Goal: Information Seeking & Learning: Learn about a topic

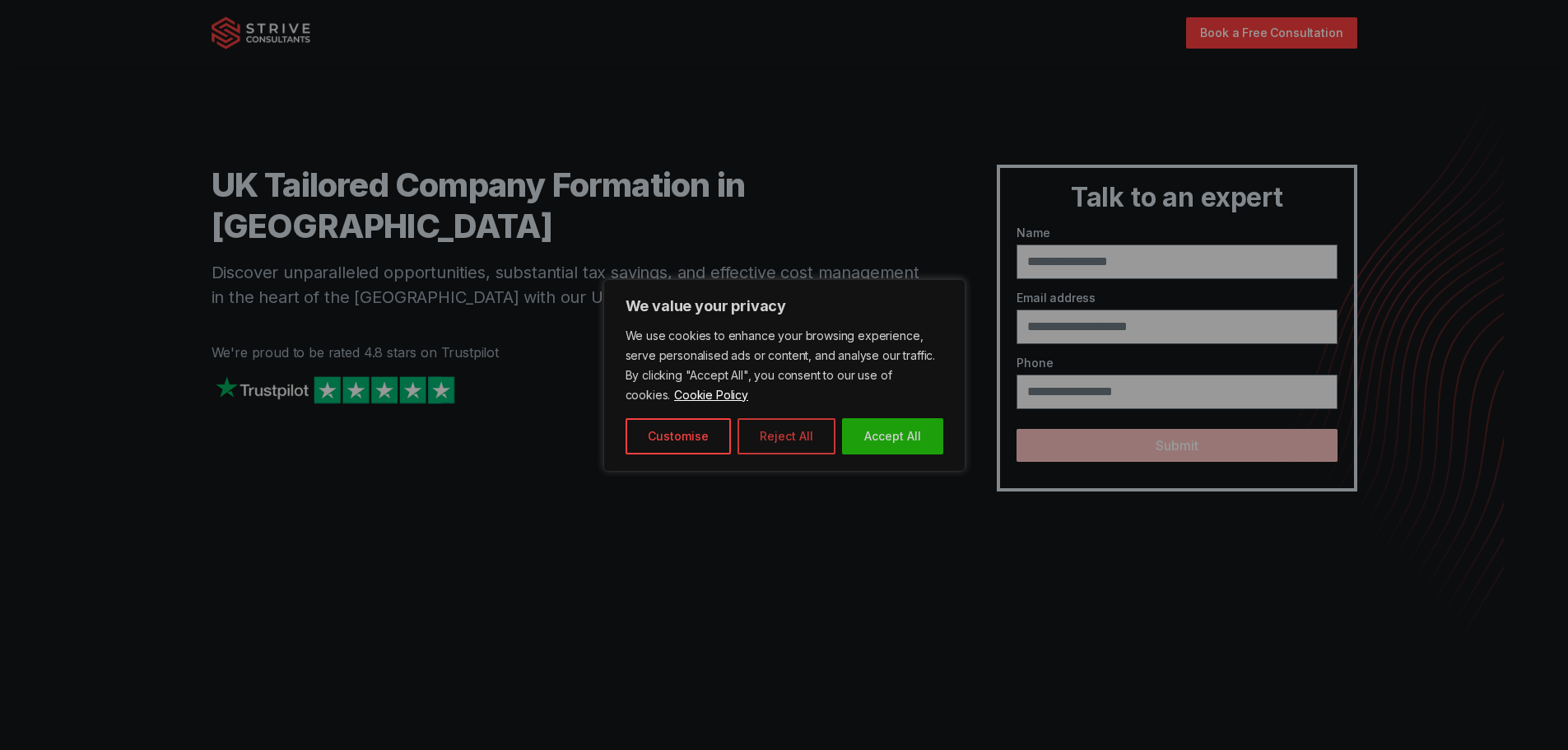
click at [783, 439] on button "Reject All" at bounding box center [786, 436] width 98 height 36
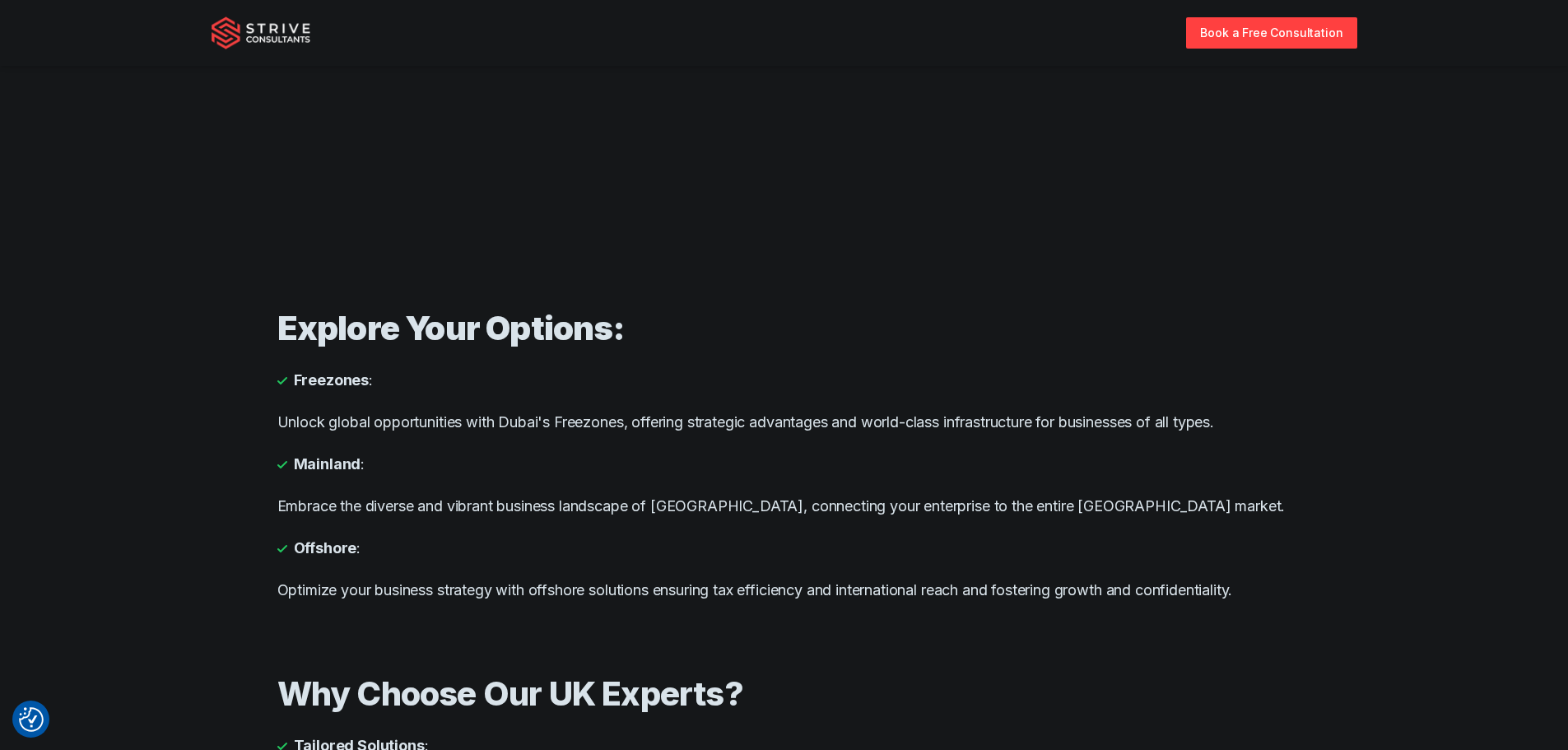
scroll to position [1070, 0]
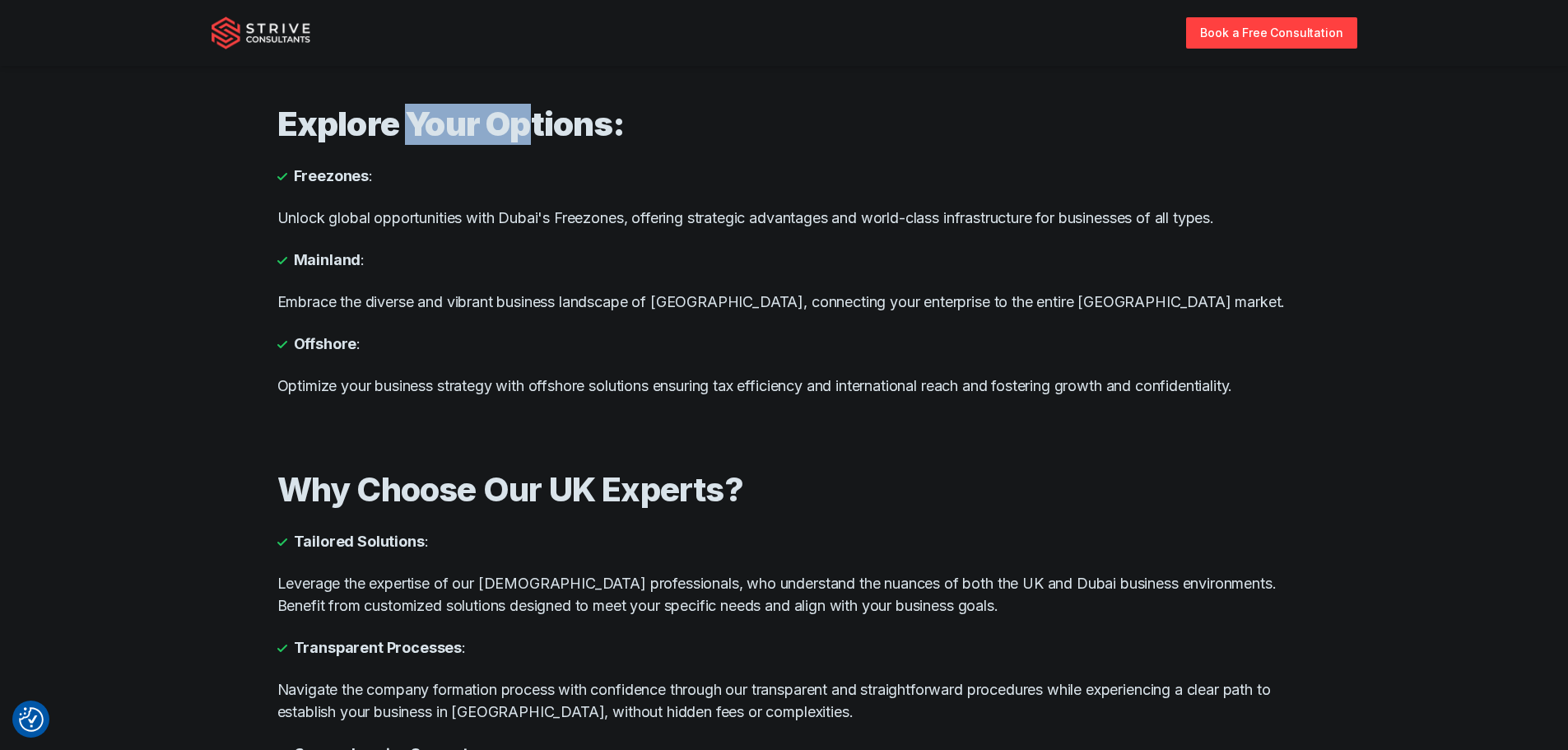
drag, startPoint x: 400, startPoint y: 124, endPoint x: 561, endPoint y: 128, distance: 161.0
click at [533, 125] on strong "Explore Your Options:" at bounding box center [450, 124] width 347 height 40
drag, startPoint x: 321, startPoint y: 176, endPoint x: 418, endPoint y: 174, distance: 97.0
click at [391, 174] on li "Freezones :" at bounding box center [784, 176] width 1014 height 22
click at [438, 174] on li "Freezones :" at bounding box center [784, 176] width 1014 height 22
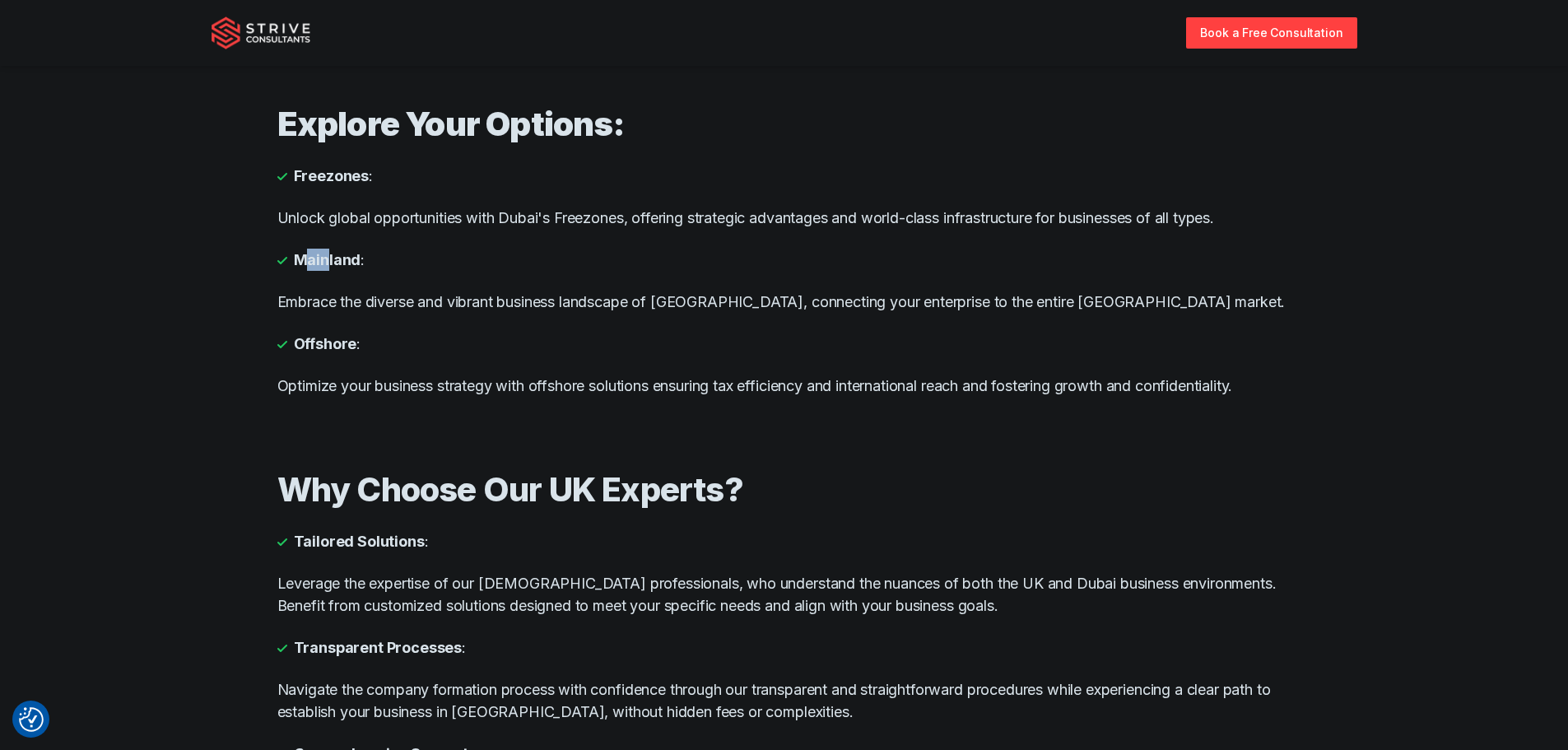
drag, startPoint x: 315, startPoint y: 254, endPoint x: 342, endPoint y: 254, distance: 27.0
click at [342, 254] on strong "Mainland" at bounding box center [328, 260] width 68 height 22
click at [364, 258] on li "Mainland :" at bounding box center [784, 260] width 1014 height 22
drag, startPoint x: 311, startPoint y: 346, endPoint x: 372, endPoint y: 347, distance: 61.0
click at [365, 344] on li "Offshore :" at bounding box center [784, 344] width 1014 height 22
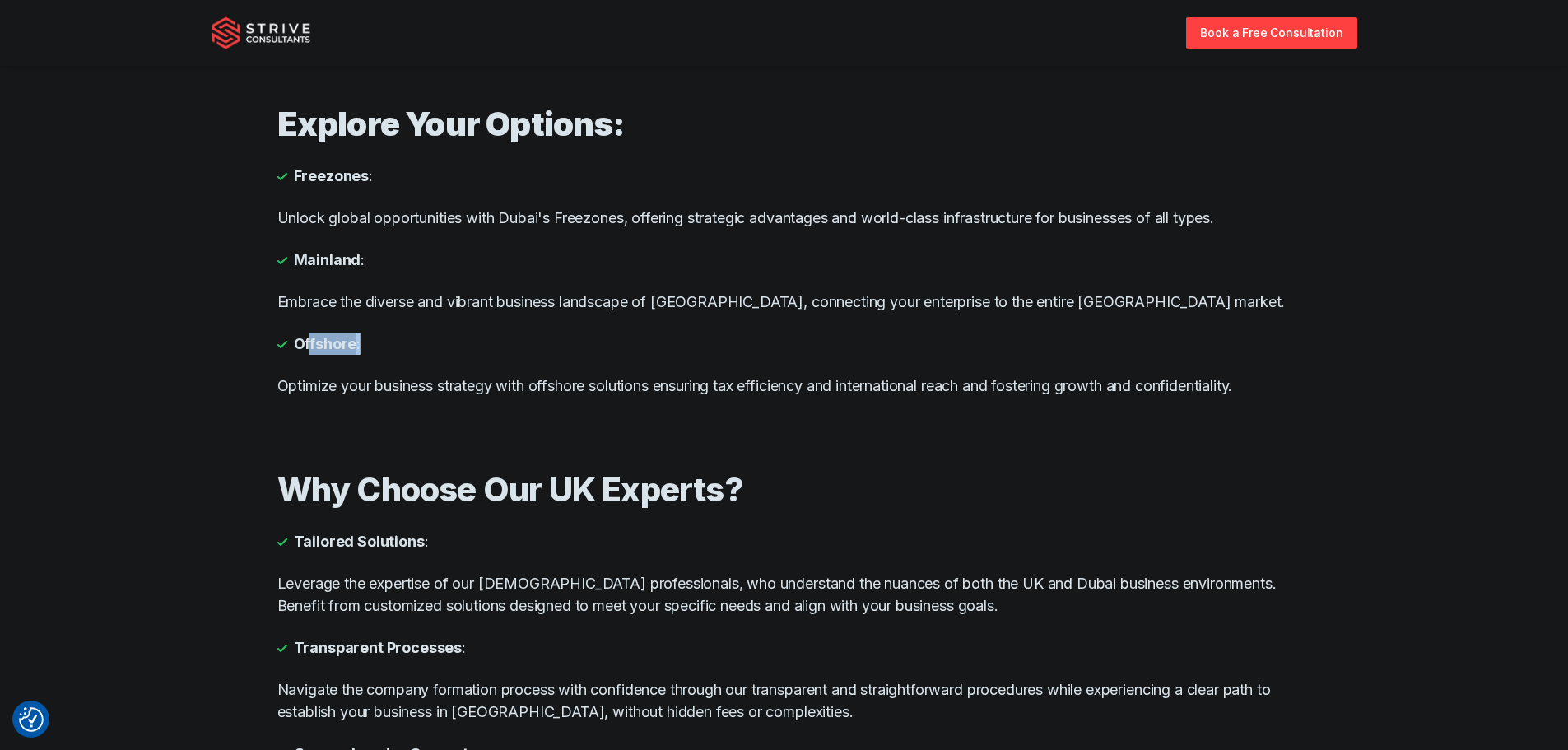
drag, startPoint x: 399, startPoint y: 352, endPoint x: 453, endPoint y: 361, distance: 54.7
click at [401, 352] on li "Offshore :" at bounding box center [784, 344] width 1014 height 22
click at [559, 279] on div "Explore Your Options: Freezones : Unlock global opportunities with Dubai's Free…" at bounding box center [784, 251] width 1014 height 366
click at [437, 307] on p "Embrace the diverse and vibrant business landscape of [GEOGRAPHIC_DATA], connec…" at bounding box center [784, 302] width 1014 height 22
drag, startPoint x: 577, startPoint y: 312, endPoint x: 638, endPoint y: 315, distance: 61.1
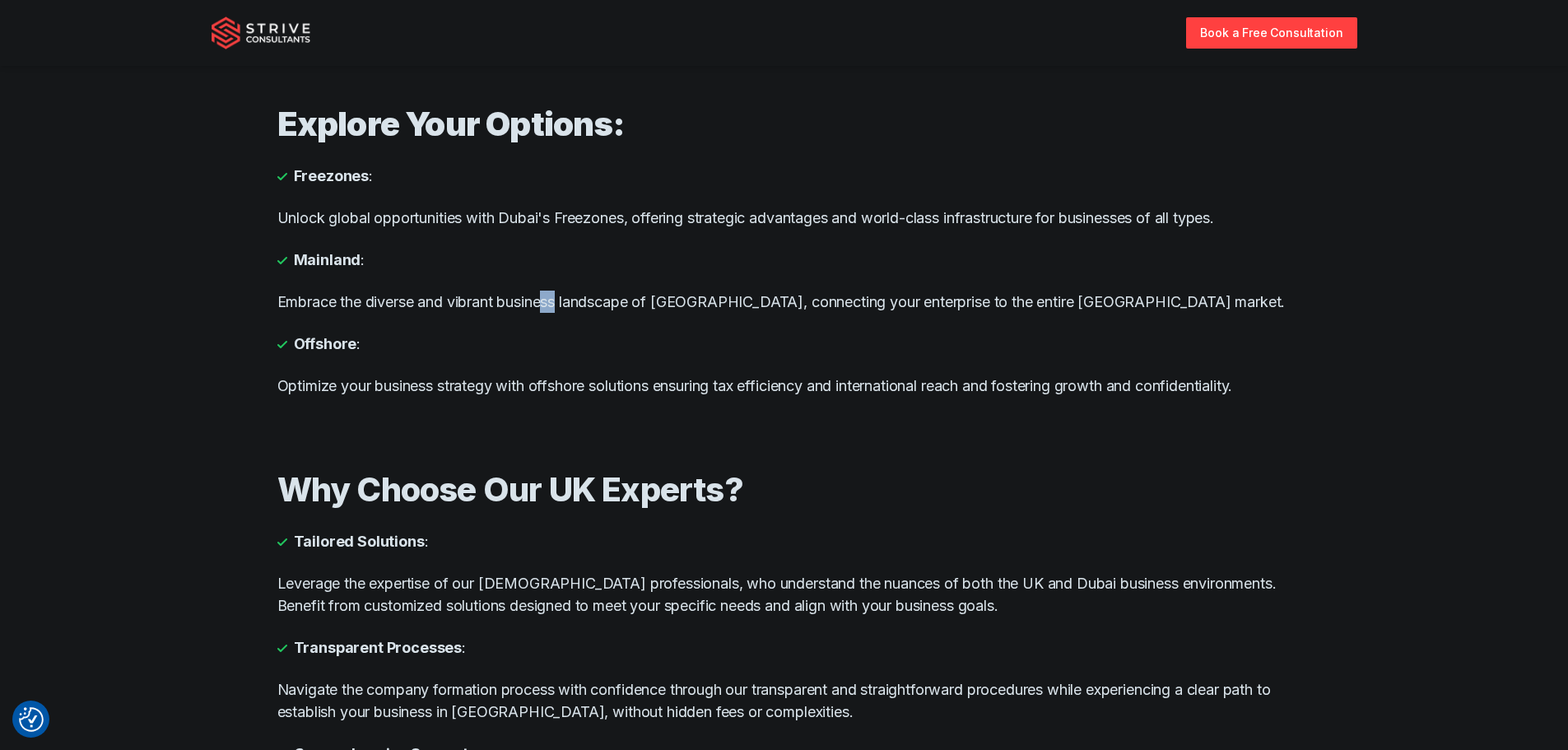
click at [594, 315] on div "Explore Your Options: Freezones : Unlock global opportunities with Dubai's Free…" at bounding box center [784, 251] width 1014 height 366
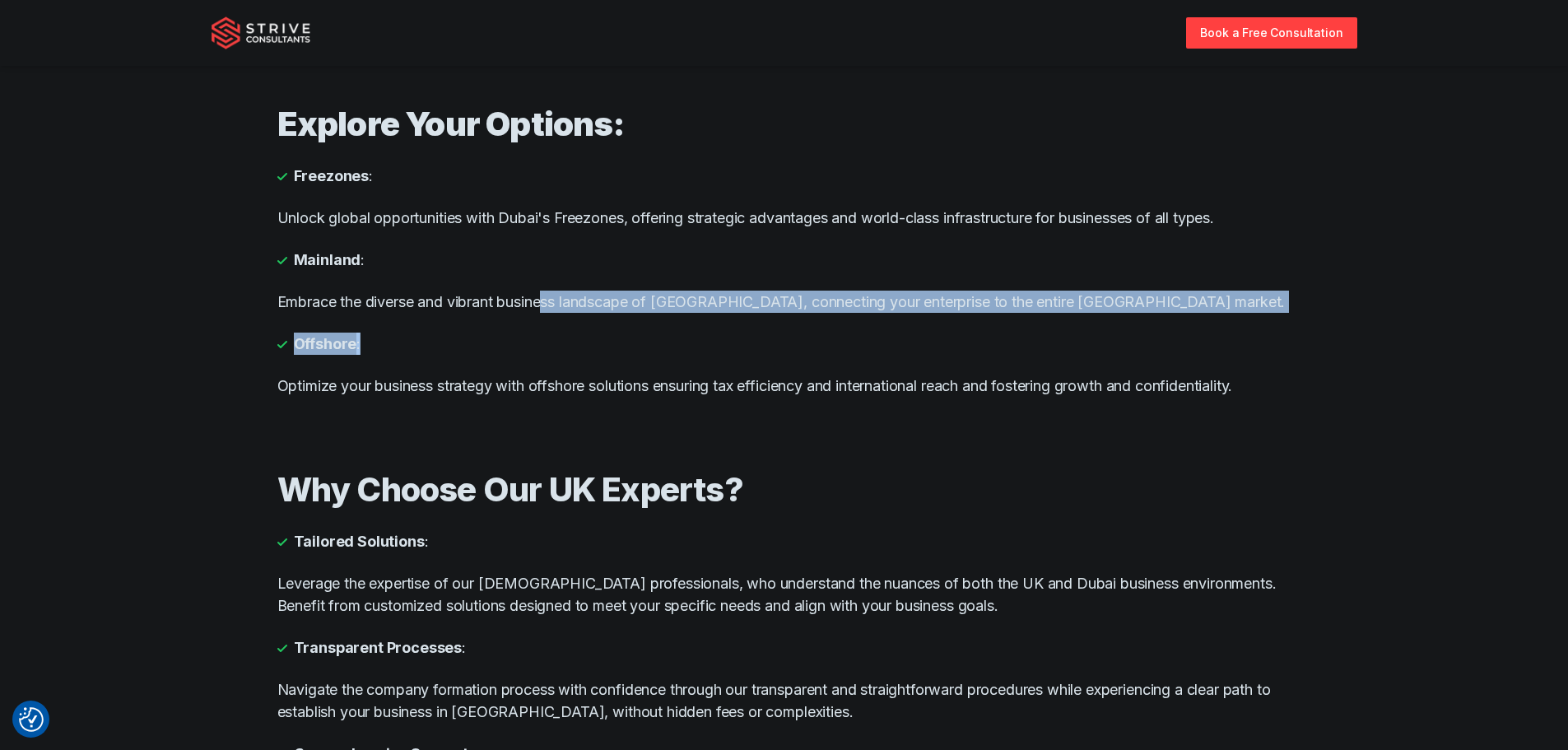
click at [793, 322] on div "Explore Your Options: Freezones : Unlock global opportunities with Dubai's Free…" at bounding box center [784, 251] width 1014 height 366
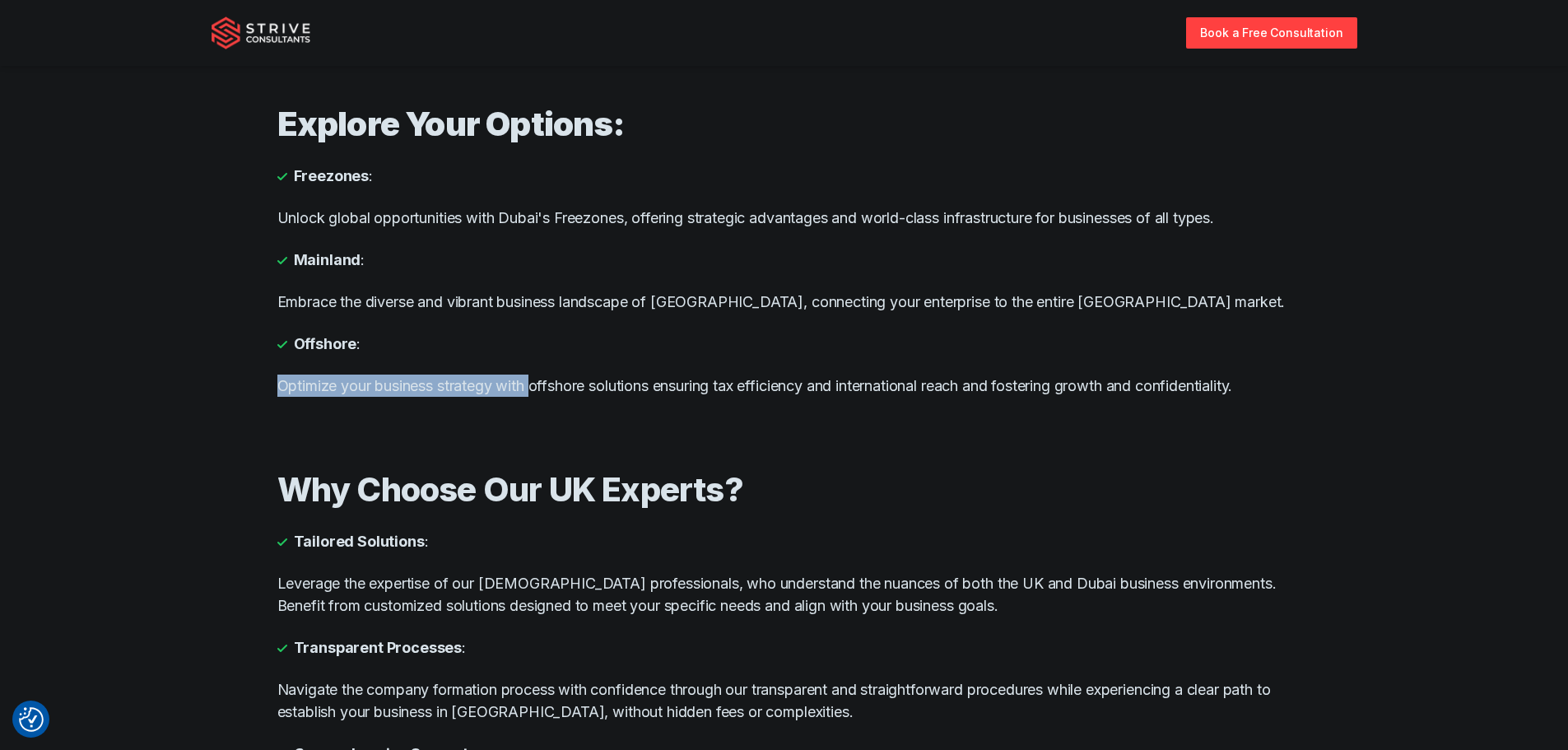
drag, startPoint x: 470, startPoint y: 384, endPoint x: 641, endPoint y: 393, distance: 171.2
click at [587, 389] on p "Optimize your business strategy with offshore solutions ensuring tax efficiency…" at bounding box center [784, 385] width 1014 height 22
drag, startPoint x: 745, startPoint y: 374, endPoint x: 914, endPoint y: 376, distance: 169.0
click at [914, 376] on div "Explore Your Options: Freezones : Unlock global opportunities with Dubai's Free…" at bounding box center [784, 251] width 1014 height 366
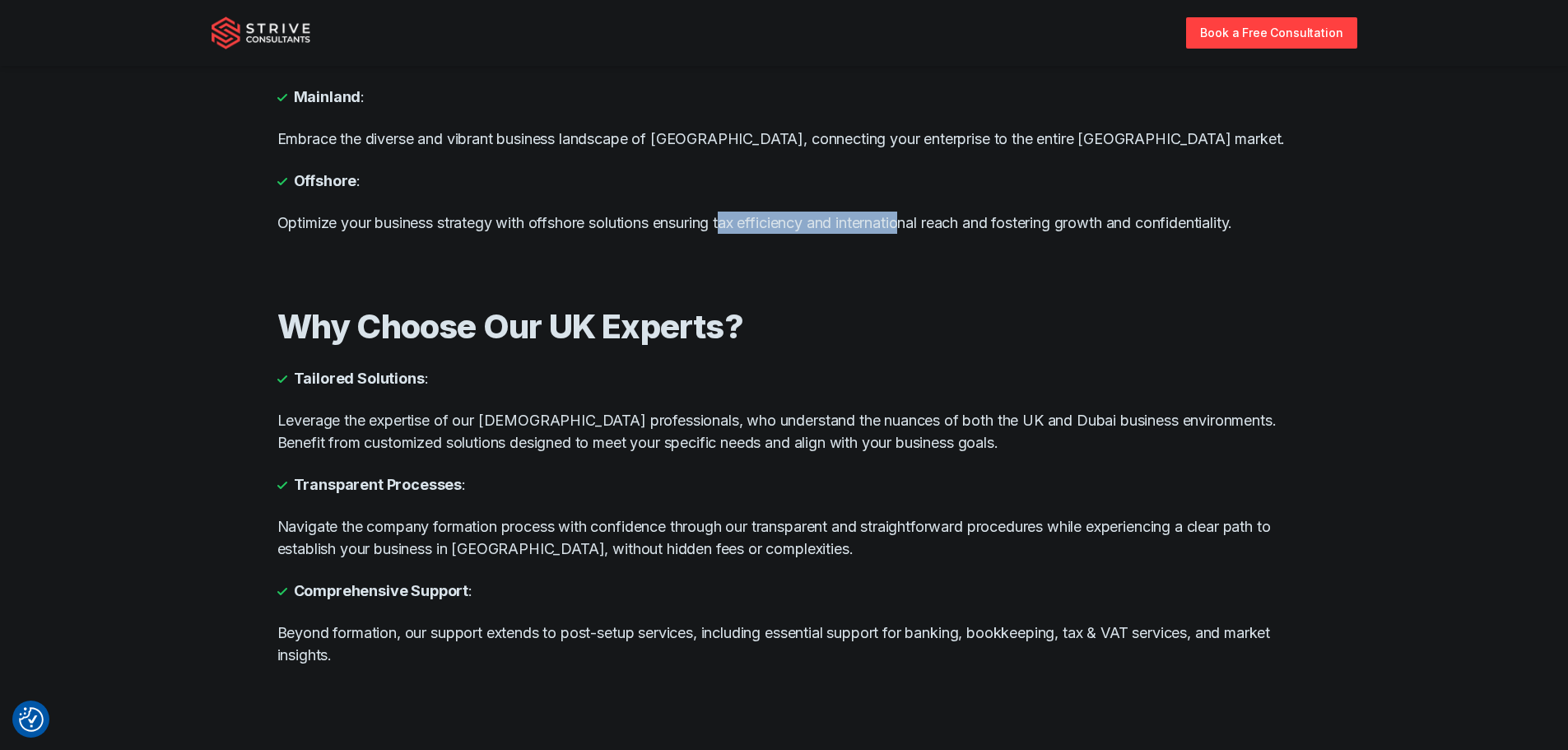
scroll to position [1234, 0]
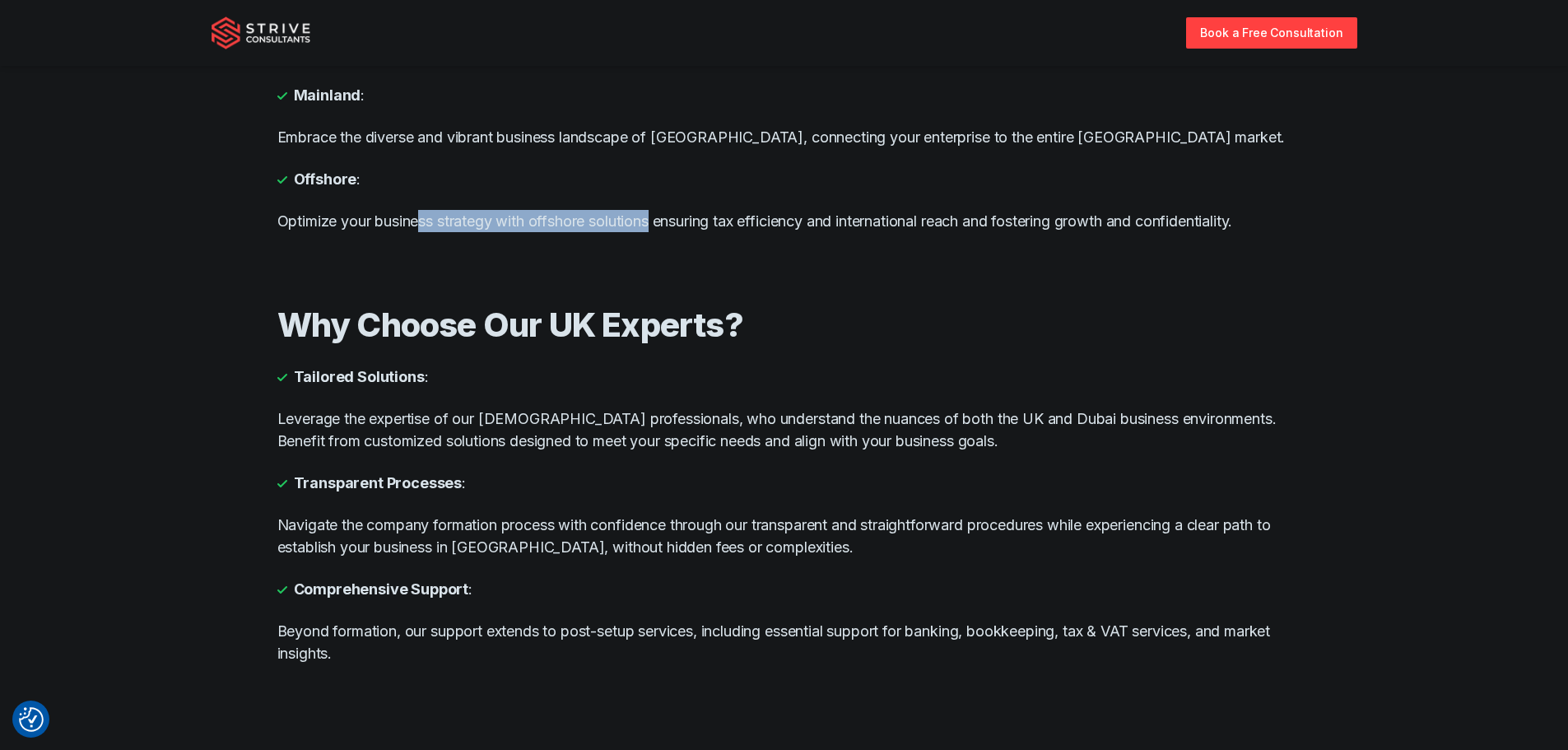
drag, startPoint x: 423, startPoint y: 213, endPoint x: 720, endPoint y: 247, distance: 298.9
click at [693, 247] on div "Explore Your Options: Freezones : Unlock global opportunities with Dubai's Free…" at bounding box center [784, 86] width 1014 height 366
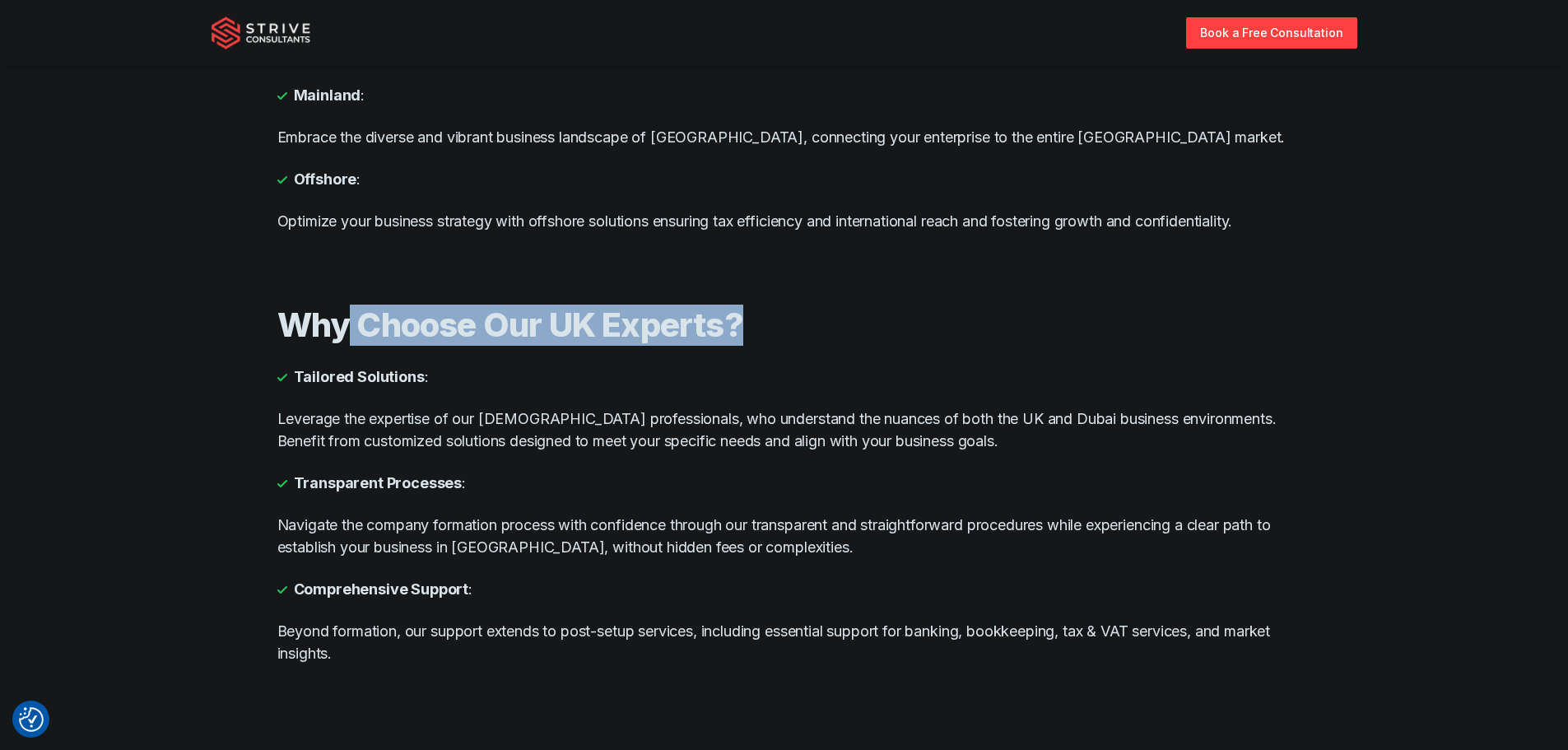
drag, startPoint x: 367, startPoint y: 331, endPoint x: 830, endPoint y: 329, distance: 463.0
click at [830, 329] on h2 "Why Choose Our UK Experts?" at bounding box center [784, 325] width 1014 height 41
click at [826, 328] on h2 "Why Choose Our UK Experts?" at bounding box center [784, 325] width 1014 height 41
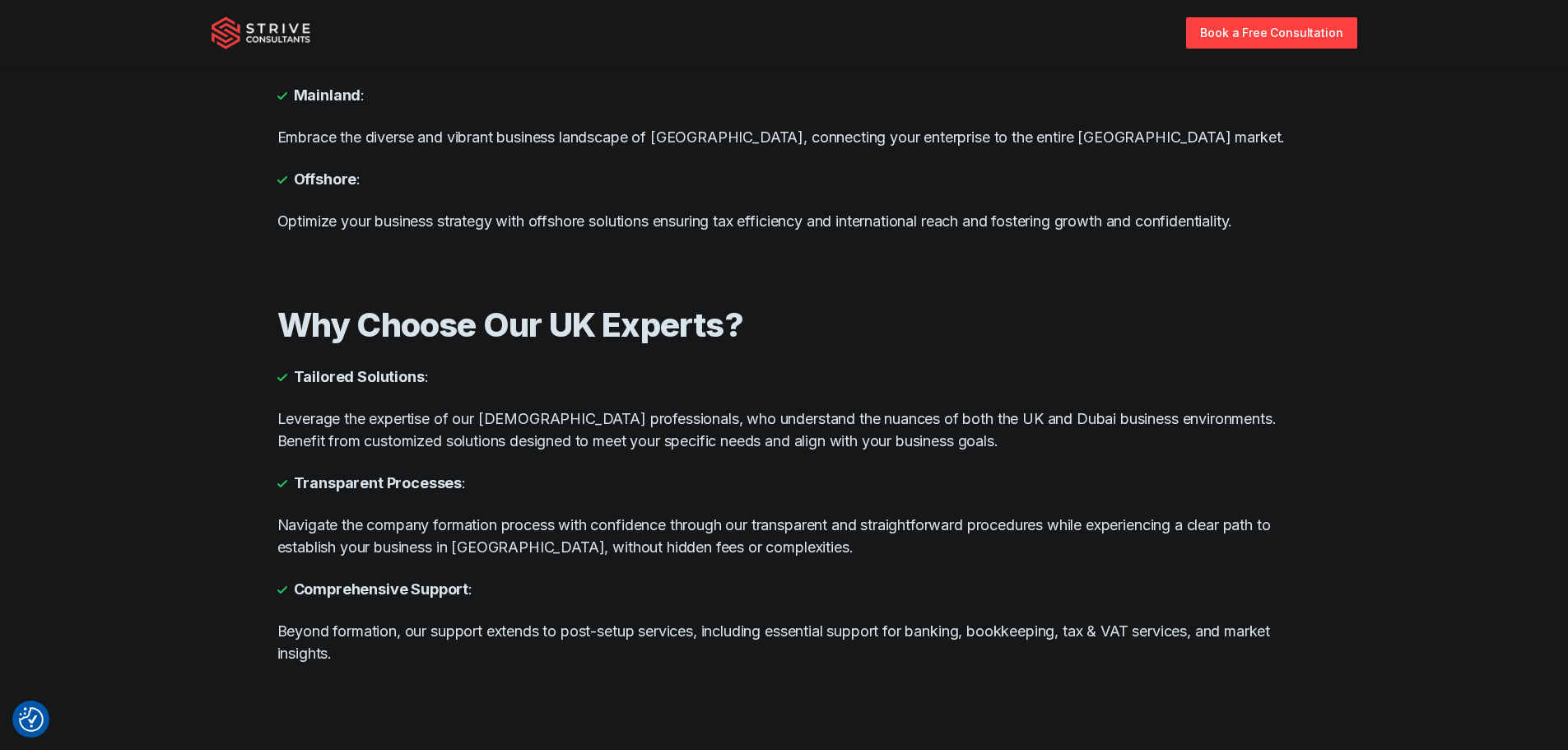
drag, startPoint x: 568, startPoint y: 330, endPoint x: 704, endPoint y: 332, distance: 136.0
click at [667, 330] on h2 "Why Choose Our UK Experts?" at bounding box center [784, 325] width 1014 height 41
drag, startPoint x: 705, startPoint y: 333, endPoint x: 716, endPoint y: 335, distance: 11.2
click at [709, 334] on h2 "Why Choose Our UK Experts?" at bounding box center [784, 325] width 1014 height 41
drag, startPoint x: 338, startPoint y: 369, endPoint x: 437, endPoint y: 377, distance: 99.3
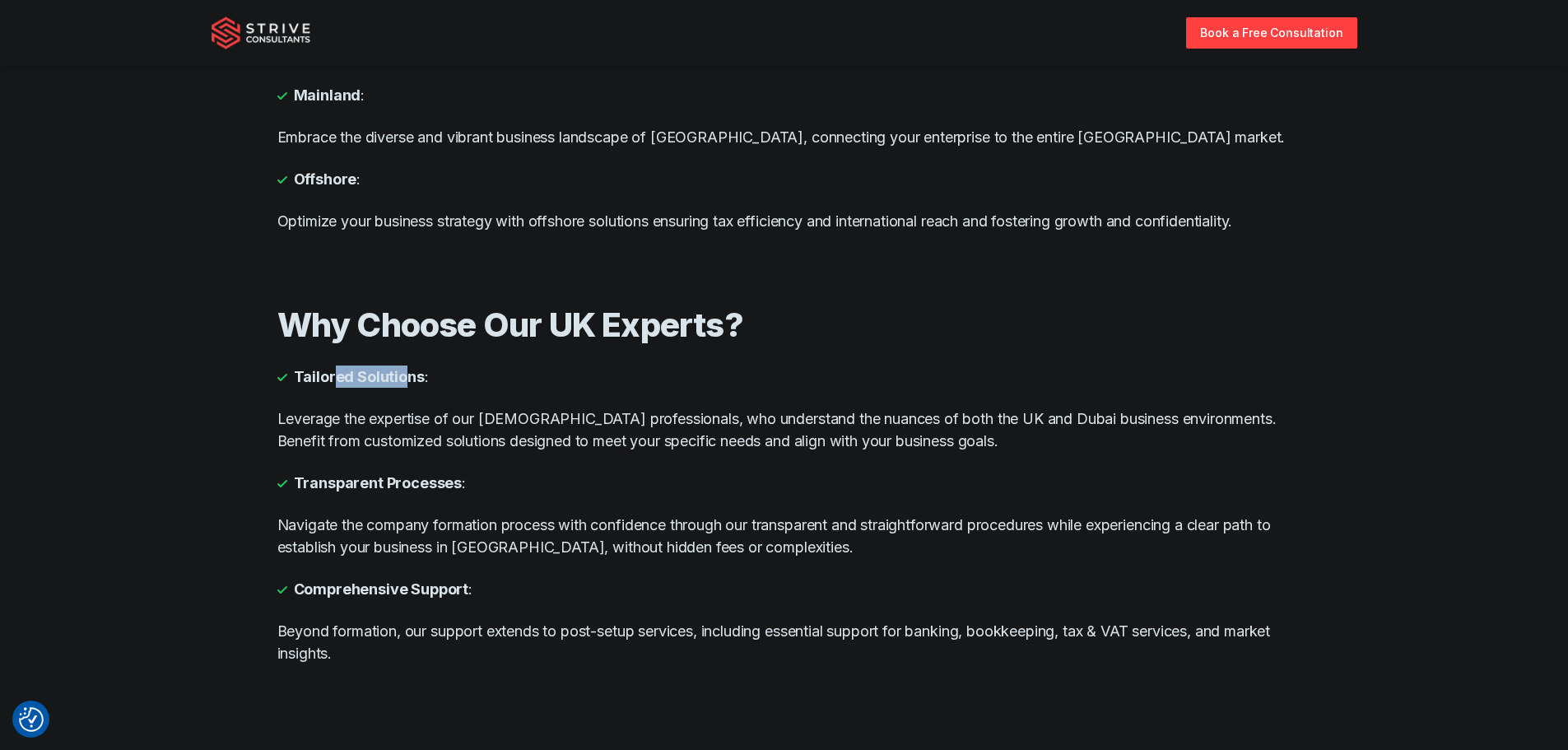
click at [412, 375] on strong "Tailored Solutions" at bounding box center [359, 376] width 131 height 22
click at [437, 377] on li "Tailored Solutions :" at bounding box center [784, 376] width 1014 height 22
click at [441, 490] on strong "Transparent Processes" at bounding box center [378, 482] width 169 height 22
click at [466, 490] on li "Transparent Processes :" at bounding box center [784, 482] width 1014 height 22
drag, startPoint x: 311, startPoint y: 513, endPoint x: 405, endPoint y: 522, distance: 94.4
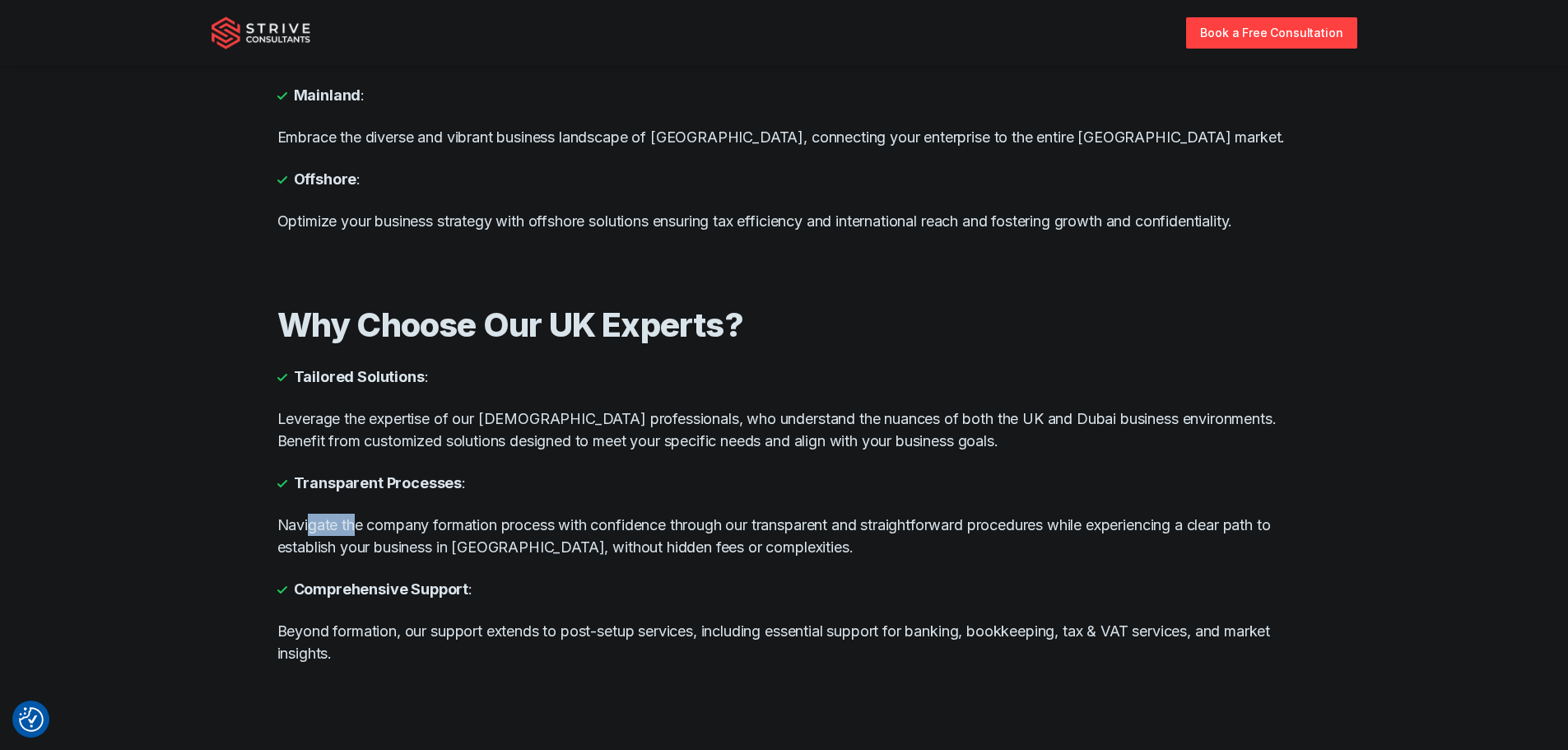
click at [370, 517] on p "Navigate the company formation process with confidence through our transparent …" at bounding box center [784, 535] width 1014 height 44
drag, startPoint x: 405, startPoint y: 522, endPoint x: 418, endPoint y: 523, distance: 13.0
click at [418, 523] on p "Navigate the company formation process with confidence through our transparent …" at bounding box center [784, 535] width 1014 height 44
drag, startPoint x: 451, startPoint y: 523, endPoint x: 464, endPoint y: 523, distance: 13.0
click at [464, 523] on p "Navigate the company formation process with confidence through our transparent …" at bounding box center [784, 535] width 1014 height 44
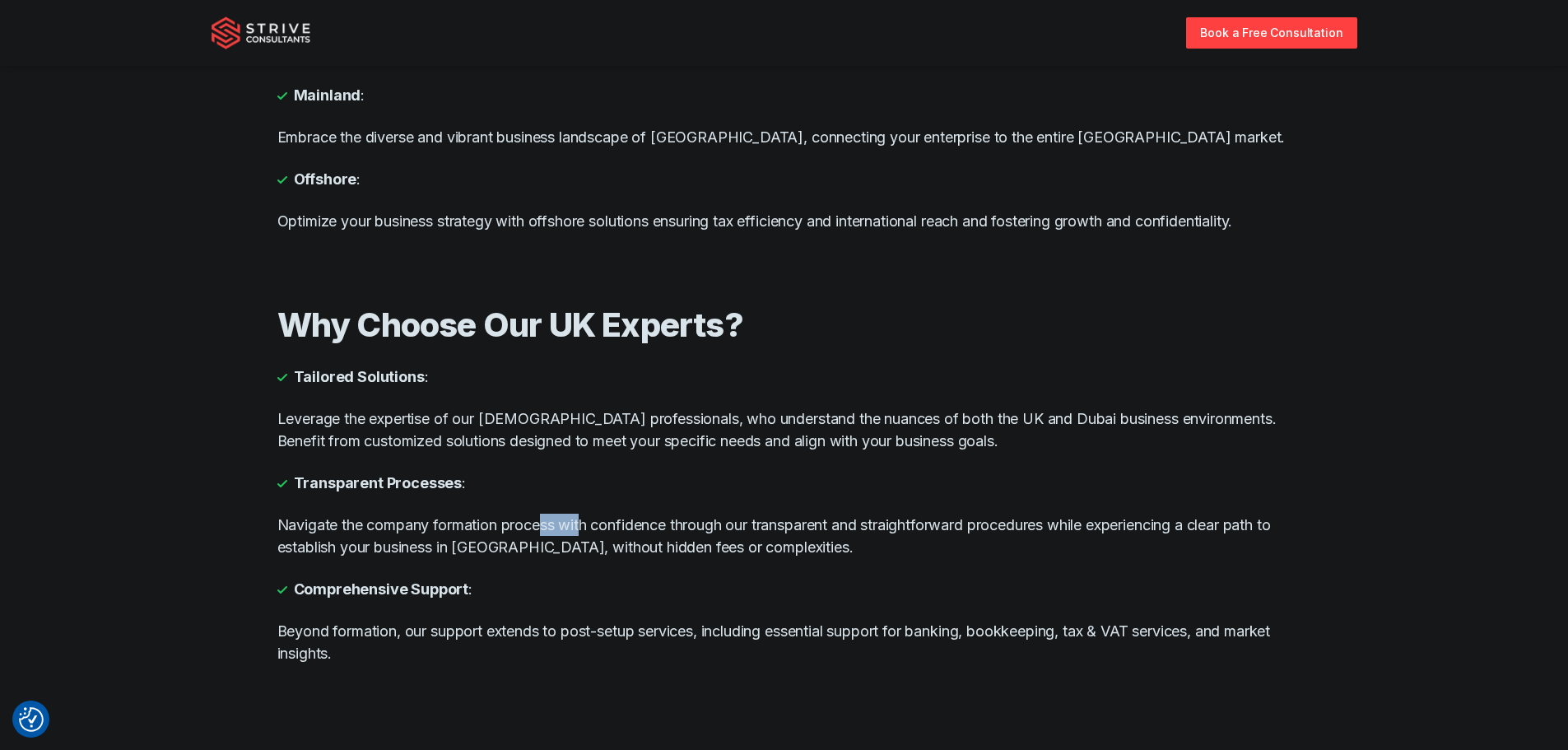
drag, startPoint x: 553, startPoint y: 526, endPoint x: 597, endPoint y: 526, distance: 44.0
click at [587, 526] on p "Navigate the company formation process with confidence through our transparent …" at bounding box center [784, 535] width 1014 height 44
drag, startPoint x: 436, startPoint y: 593, endPoint x: 451, endPoint y: 595, distance: 15.1
click at [442, 595] on strong "Comprehensive Support" at bounding box center [382, 588] width 176 height 22
drag, startPoint x: 484, startPoint y: 595, endPoint x: 495, endPoint y: 595, distance: 11.0
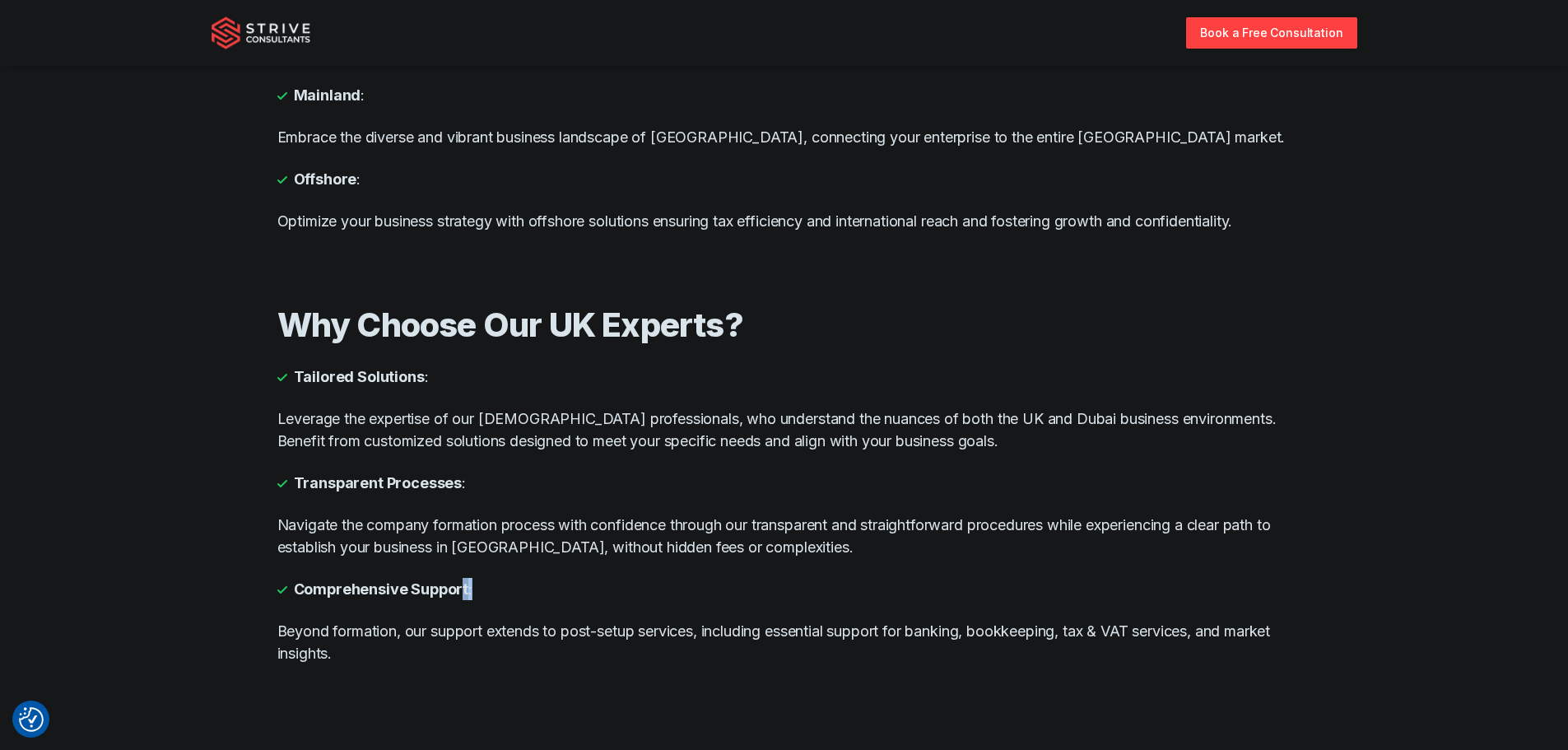
click at [492, 595] on li "Comprehensive Support :" at bounding box center [784, 588] width 1014 height 22
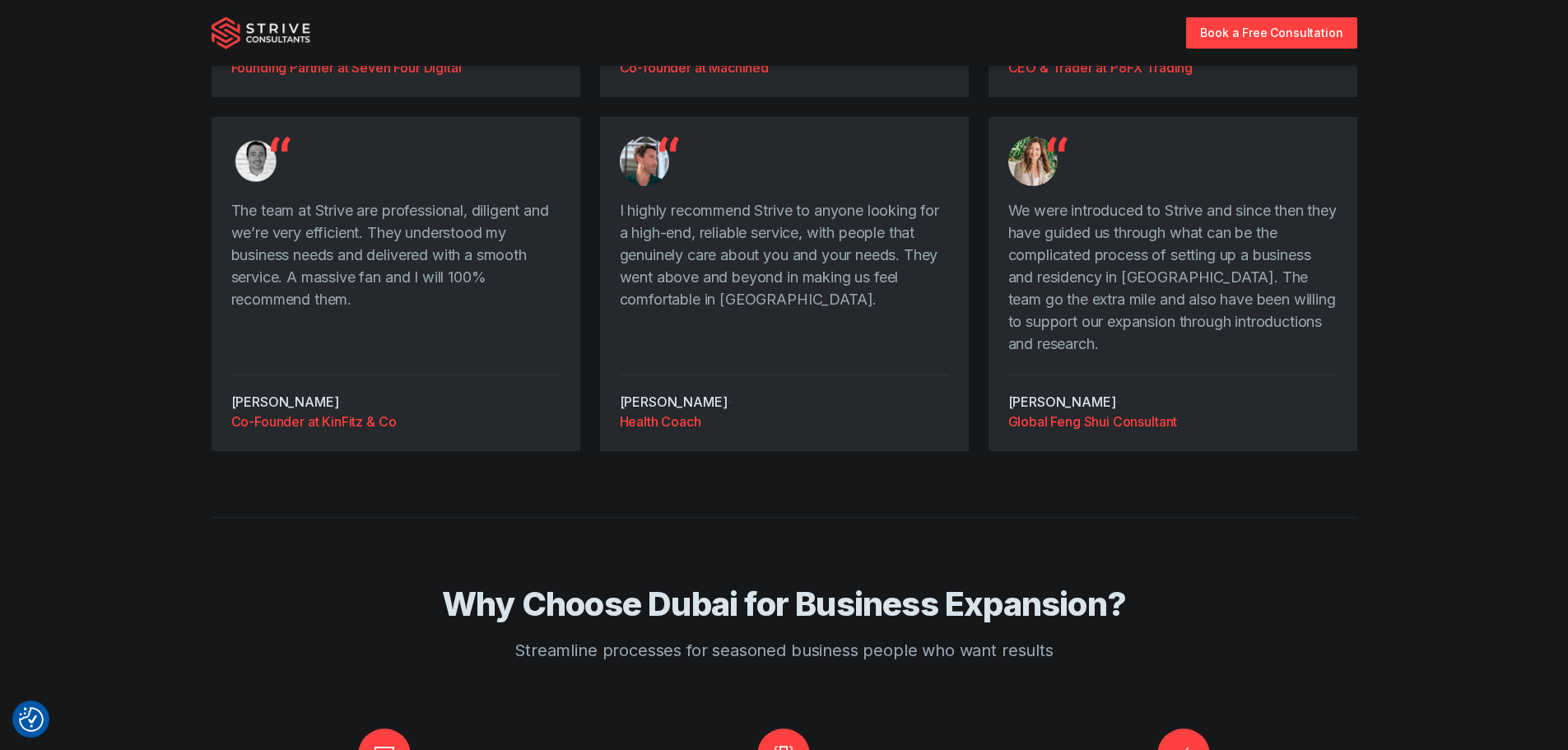
scroll to position [2222, 0]
